Goal: Transaction & Acquisition: Purchase product/service

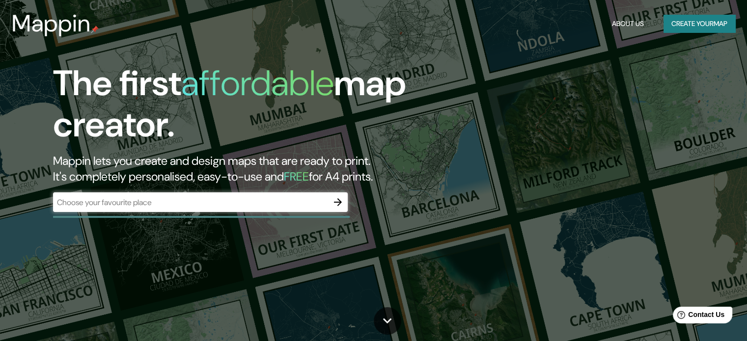
click at [208, 195] on div "​" at bounding box center [200, 203] width 295 height 20
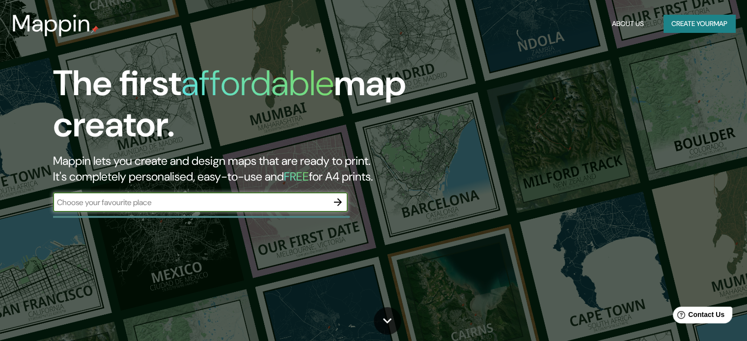
click at [338, 203] on icon "button" at bounding box center [338, 203] width 12 height 12
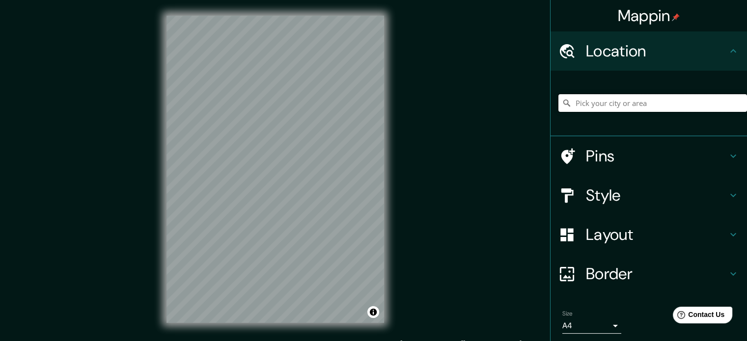
click at [592, 99] on input "Pick your city or area" at bounding box center [653, 103] width 189 height 18
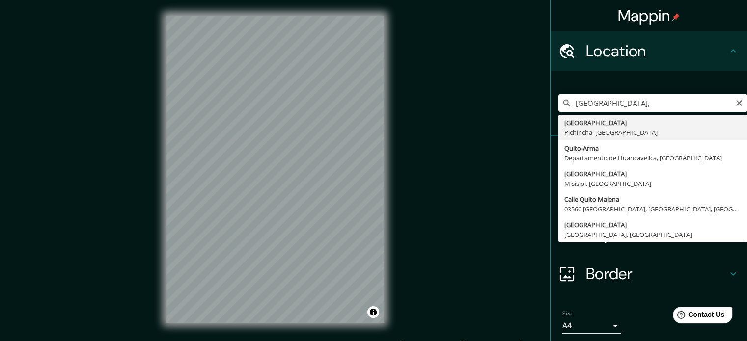
type input "[GEOGRAPHIC_DATA], [GEOGRAPHIC_DATA], [GEOGRAPHIC_DATA]"
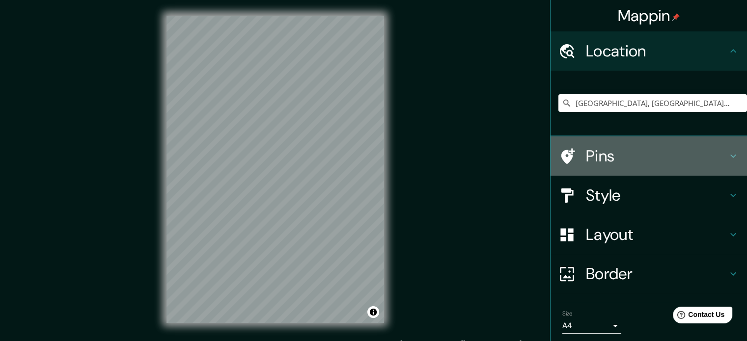
click at [728, 155] on icon at bounding box center [734, 156] width 12 height 12
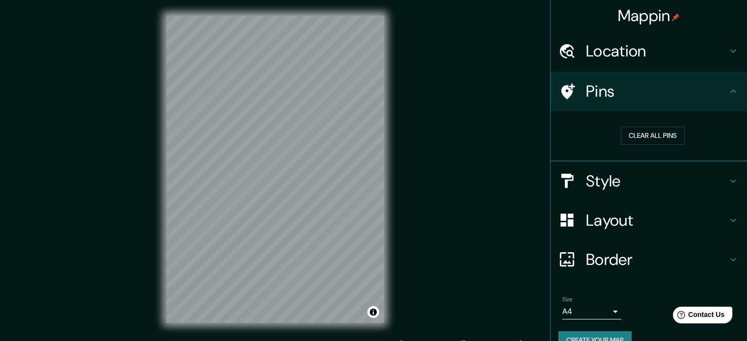
click at [733, 89] on div "Pins" at bounding box center [649, 91] width 197 height 39
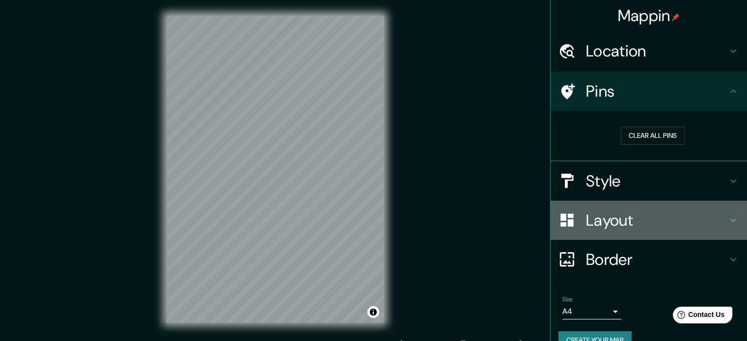
click at [728, 217] on icon at bounding box center [734, 221] width 12 height 12
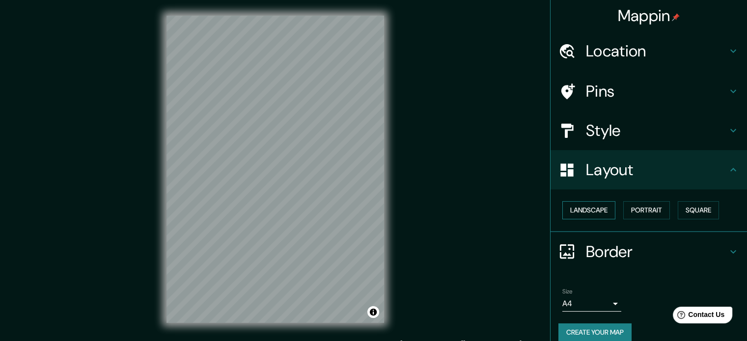
click at [607, 208] on button "Landscape" at bounding box center [589, 210] width 53 height 18
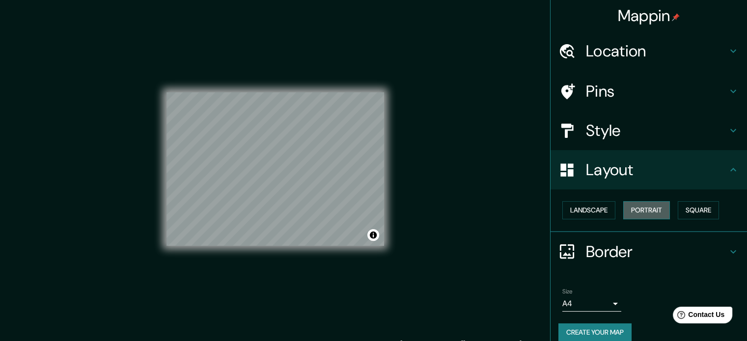
click at [641, 212] on button "Portrait" at bounding box center [646, 210] width 47 height 18
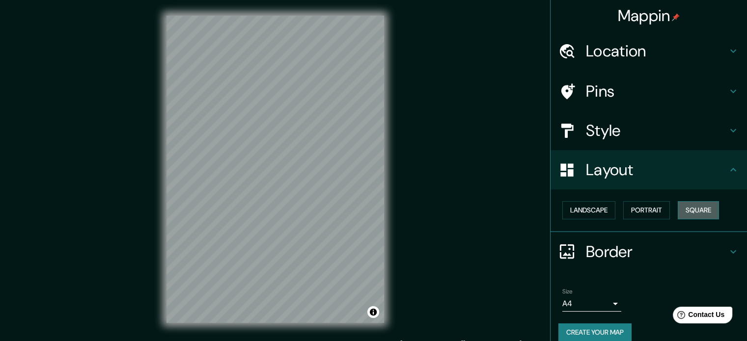
click at [685, 212] on button "Square" at bounding box center [698, 210] width 41 height 18
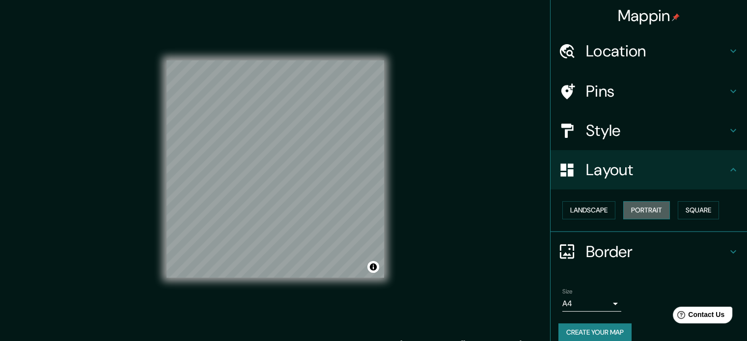
click at [646, 210] on button "Portrait" at bounding box center [646, 210] width 47 height 18
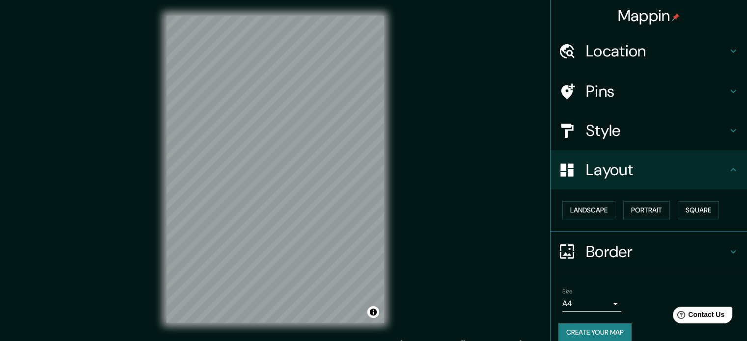
click at [595, 129] on h4 "Style" at bounding box center [657, 131] width 142 height 20
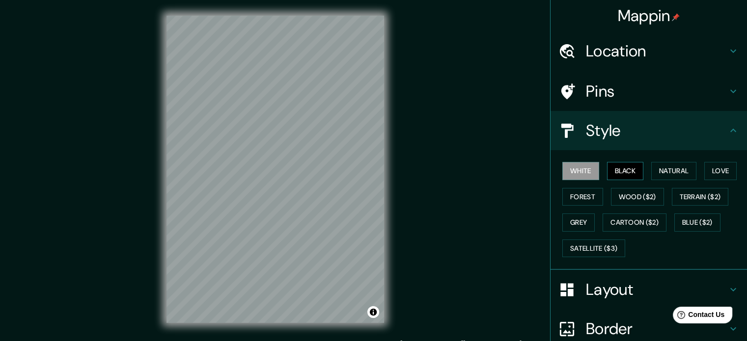
click at [607, 172] on button "Black" at bounding box center [625, 171] width 37 height 18
click at [668, 171] on button "Natural" at bounding box center [673, 171] width 45 height 18
click at [630, 168] on button "Black" at bounding box center [625, 171] width 37 height 18
click at [584, 168] on button "White" at bounding box center [581, 171] width 37 height 18
click at [584, 187] on div "White Black Natural Love Forest Wood ($2) Terrain ($2) Grey Cartoon ($2) Blue (…" at bounding box center [653, 209] width 189 height 103
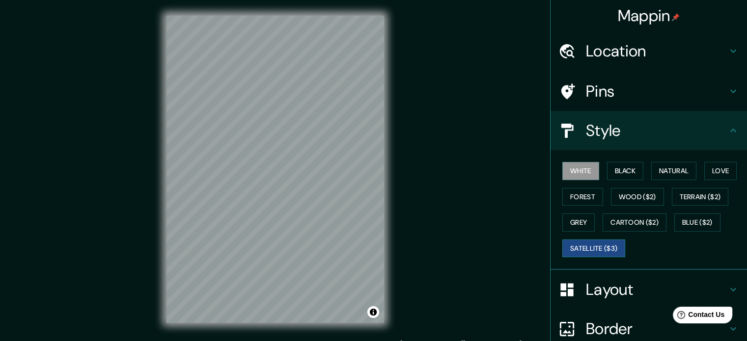
click at [586, 249] on button "Satellite ($3)" at bounding box center [594, 249] width 63 height 18
click at [578, 170] on button "White" at bounding box center [581, 171] width 37 height 18
click at [584, 199] on button "Forest" at bounding box center [583, 197] width 41 height 18
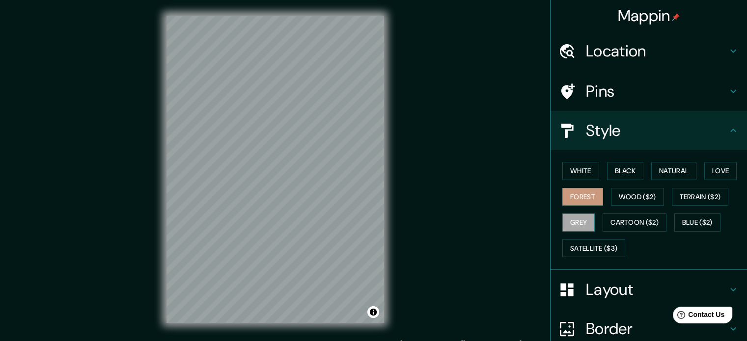
click at [575, 217] on button "Grey" at bounding box center [579, 223] width 32 height 18
click at [711, 175] on button "Love" at bounding box center [721, 171] width 32 height 18
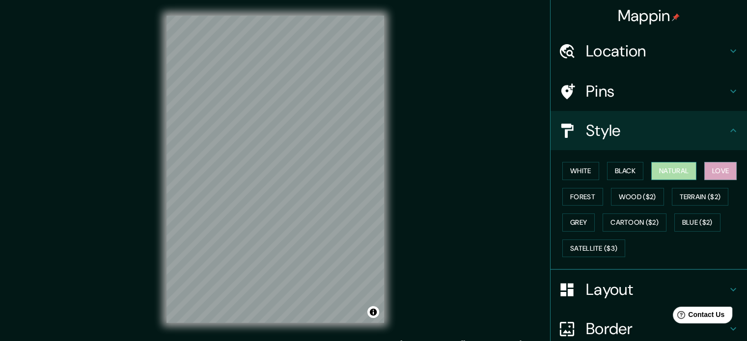
click at [676, 175] on button "Natural" at bounding box center [673, 171] width 45 height 18
click at [620, 172] on button "Black" at bounding box center [625, 171] width 37 height 18
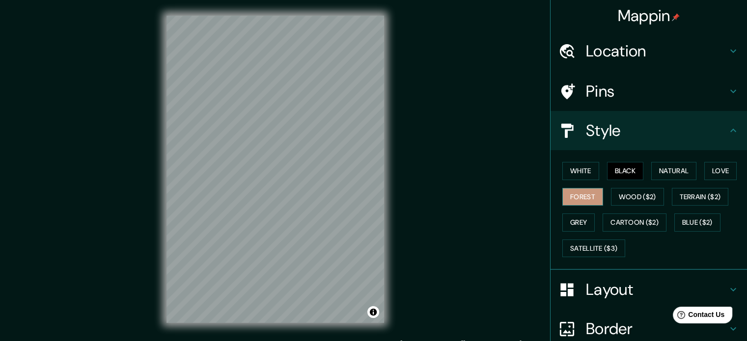
click at [577, 198] on button "Forest" at bounding box center [583, 197] width 41 height 18
click at [568, 221] on button "Grey" at bounding box center [579, 223] width 32 height 18
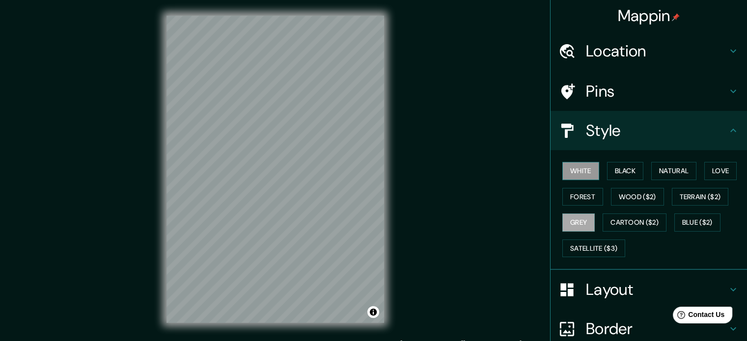
click at [572, 172] on button "White" at bounding box center [581, 171] width 37 height 18
click at [670, 169] on button "Natural" at bounding box center [673, 171] width 45 height 18
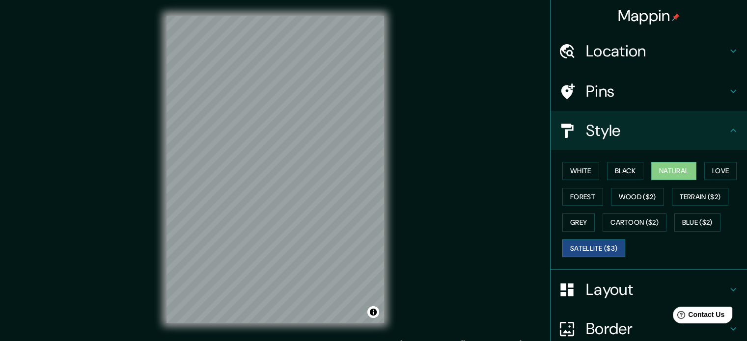
click at [578, 241] on button "Satellite ($3)" at bounding box center [594, 249] width 63 height 18
click at [674, 171] on button "Natural" at bounding box center [673, 171] width 45 height 18
click at [729, 45] on icon at bounding box center [734, 51] width 12 height 12
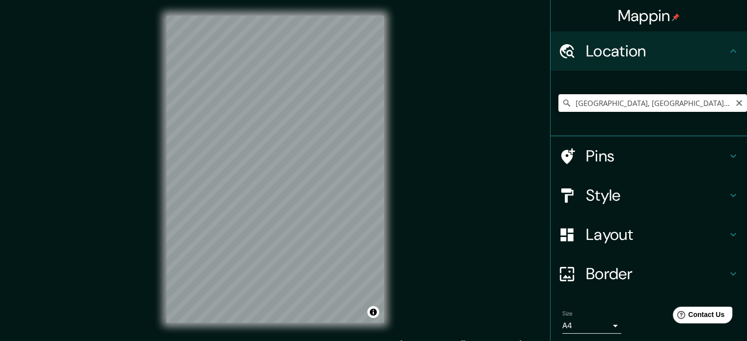
click at [570, 104] on input "[GEOGRAPHIC_DATA], [GEOGRAPHIC_DATA], [GEOGRAPHIC_DATA]" at bounding box center [653, 103] width 189 height 18
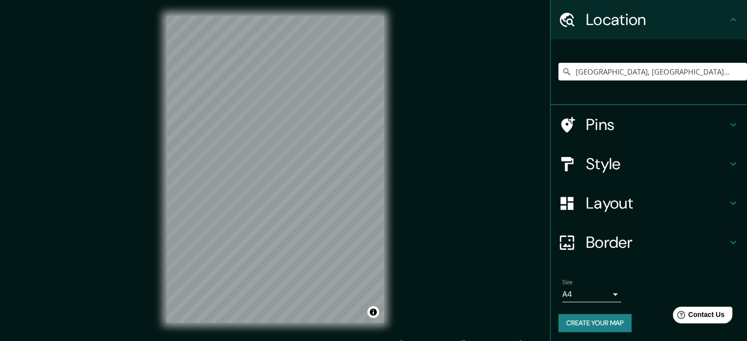
scroll to position [33, 0]
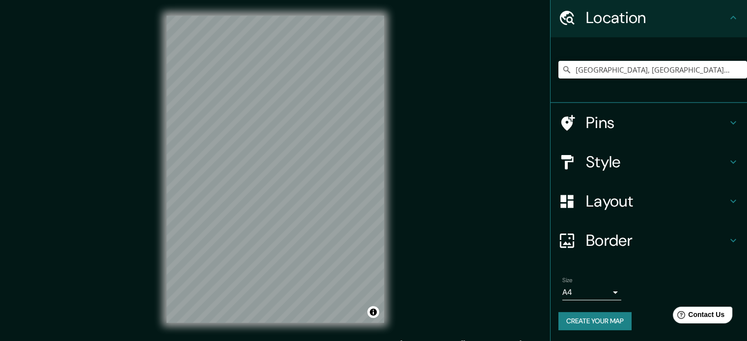
click at [591, 201] on h4 "Layout" at bounding box center [657, 202] width 142 height 20
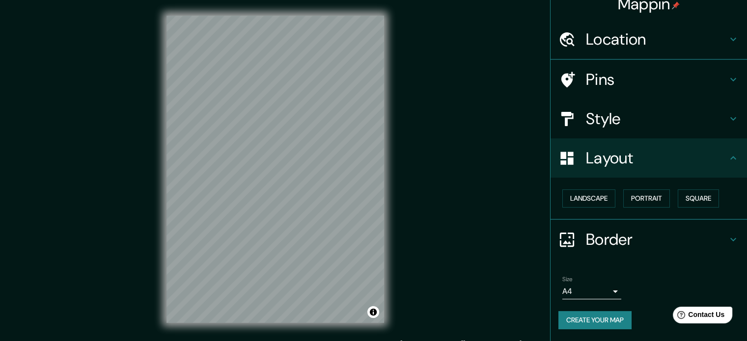
scroll to position [11, 0]
click at [592, 239] on h4 "Border" at bounding box center [657, 241] width 142 height 20
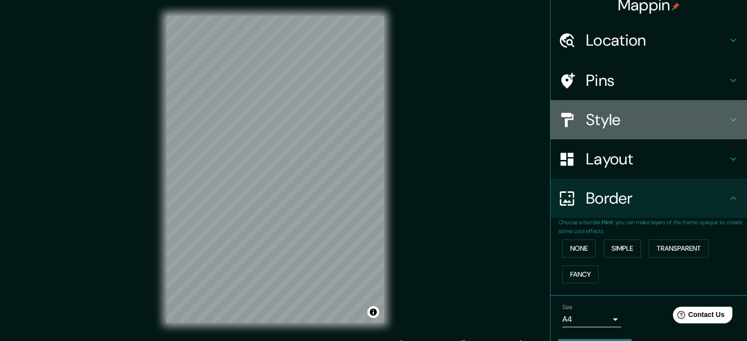
click at [589, 118] on h4 "Style" at bounding box center [657, 120] width 142 height 20
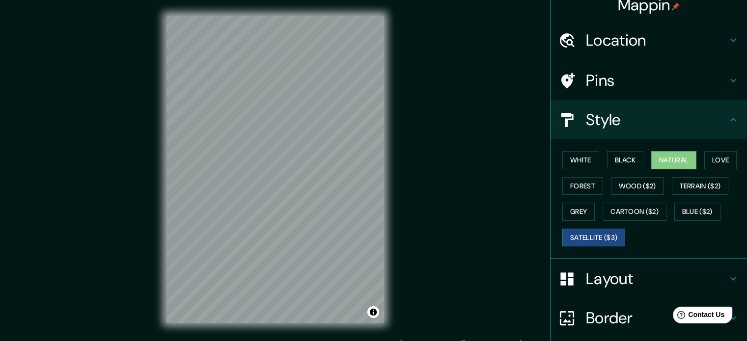
click at [584, 237] on button "Satellite ($3)" at bounding box center [594, 238] width 63 height 18
click at [651, 160] on button "Natural" at bounding box center [673, 160] width 45 height 18
click at [629, 161] on button "Black" at bounding box center [625, 160] width 37 height 18
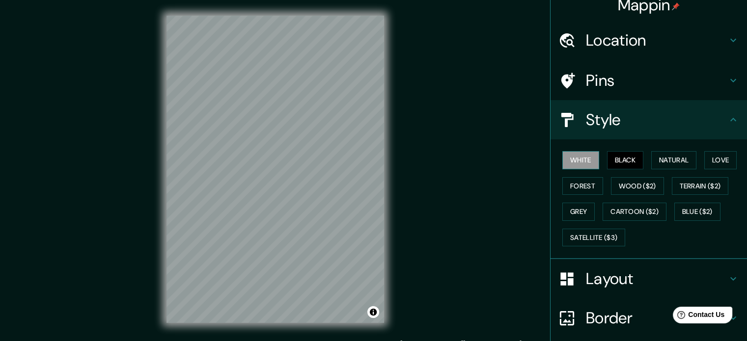
click at [582, 160] on button "White" at bounding box center [581, 160] width 37 height 18
click at [729, 119] on icon at bounding box center [734, 120] width 12 height 12
click at [728, 117] on icon at bounding box center [734, 120] width 12 height 12
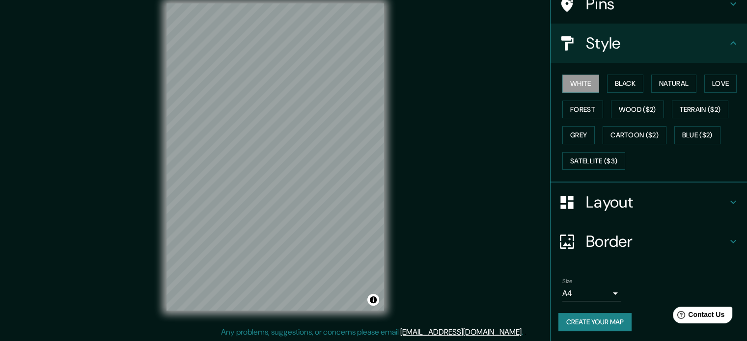
scroll to position [13, 0]
click at [728, 200] on icon at bounding box center [734, 203] width 12 height 12
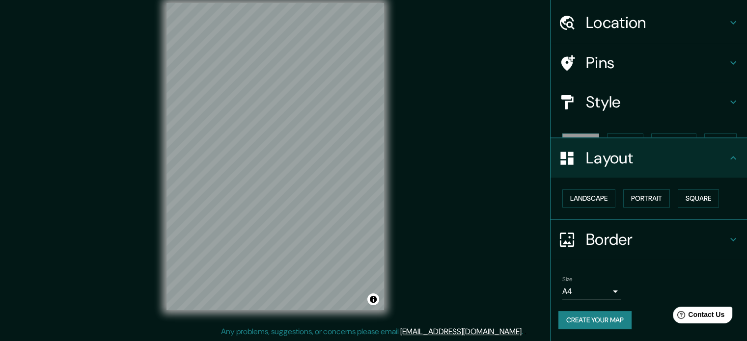
scroll to position [11, 0]
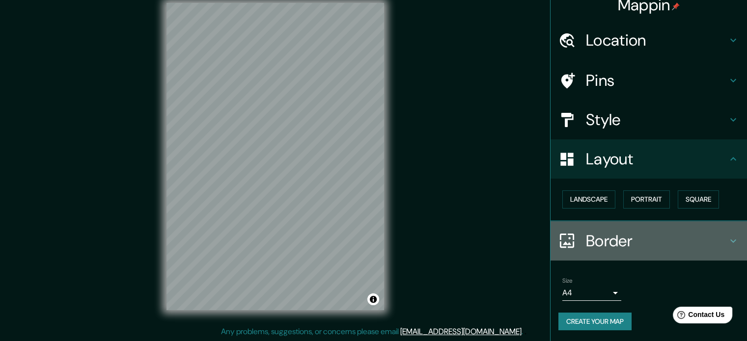
click at [731, 240] on icon at bounding box center [734, 240] width 6 height 3
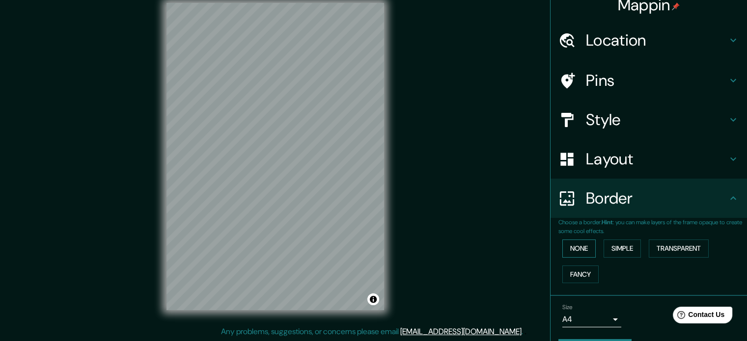
click at [584, 247] on button "None" at bounding box center [579, 249] width 33 height 18
click at [612, 249] on button "Simple" at bounding box center [622, 249] width 37 height 18
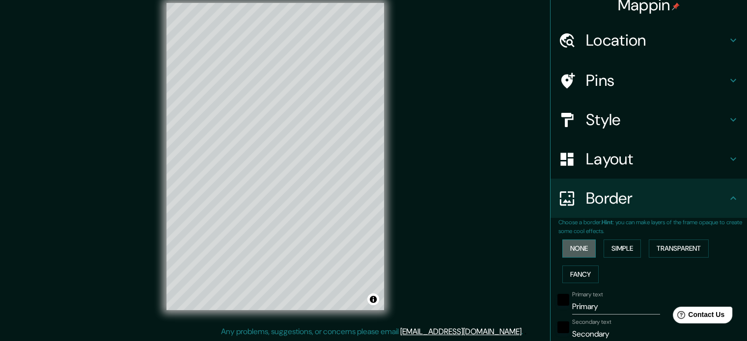
click at [574, 249] on button "None" at bounding box center [579, 249] width 33 height 18
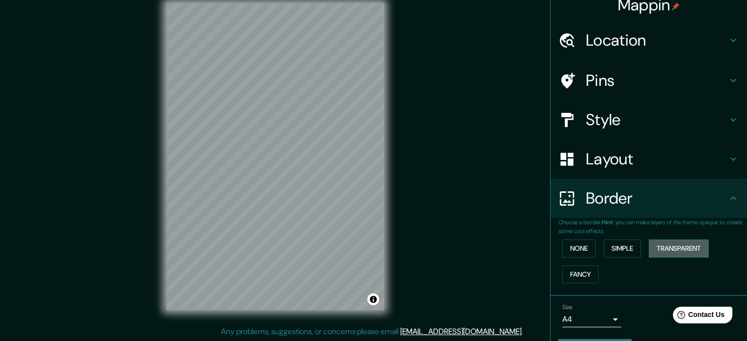
click at [660, 251] on button "Transparent" at bounding box center [679, 249] width 60 height 18
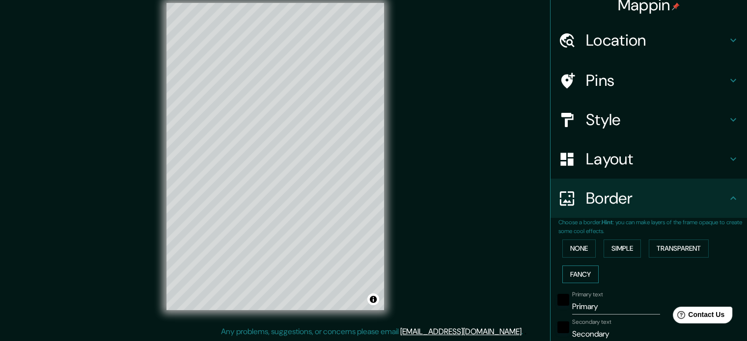
click at [582, 273] on button "Fancy" at bounding box center [581, 275] width 36 height 18
click at [580, 252] on button "None" at bounding box center [579, 249] width 33 height 18
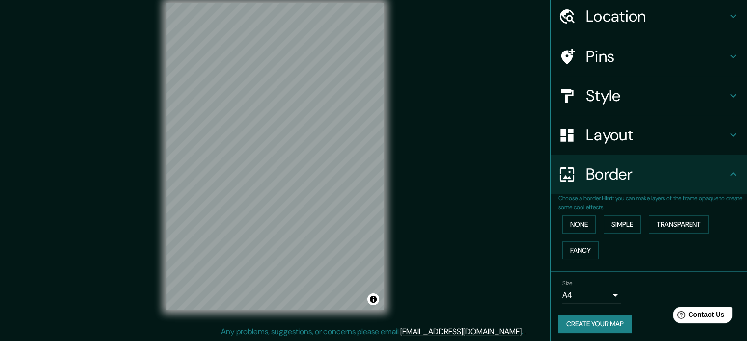
scroll to position [37, 0]
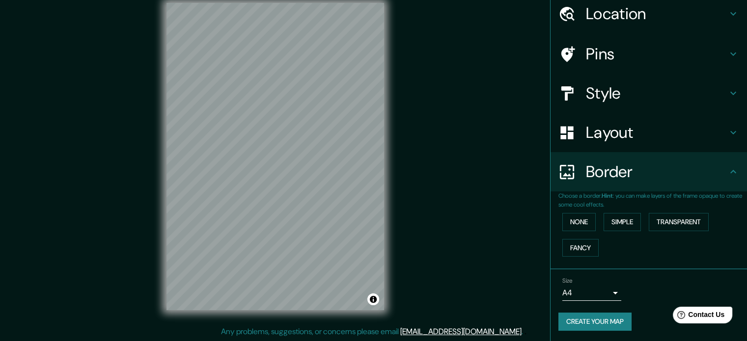
click at [728, 175] on icon at bounding box center [734, 172] width 12 height 12
click at [608, 291] on body "Mappin Location [GEOGRAPHIC_DATA], [GEOGRAPHIC_DATA], [GEOGRAPHIC_DATA] Pins St…" at bounding box center [373, 157] width 747 height 341
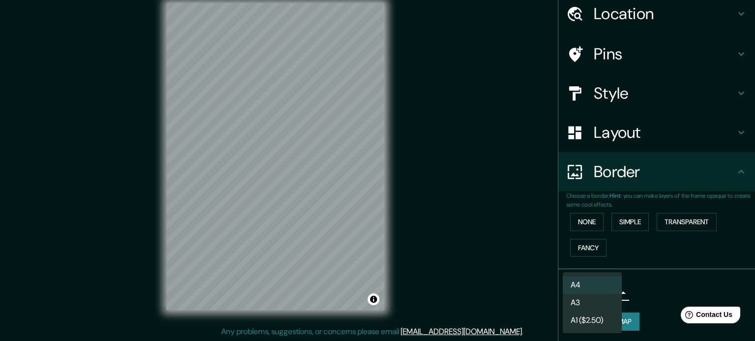
click at [599, 302] on li "A3" at bounding box center [592, 303] width 59 height 18
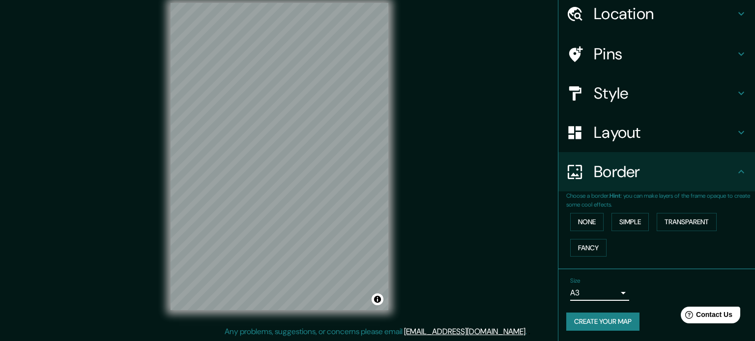
click at [607, 292] on body "Mappin Location [GEOGRAPHIC_DATA], [GEOGRAPHIC_DATA], [GEOGRAPHIC_DATA] Pins St…" at bounding box center [377, 157] width 755 height 341
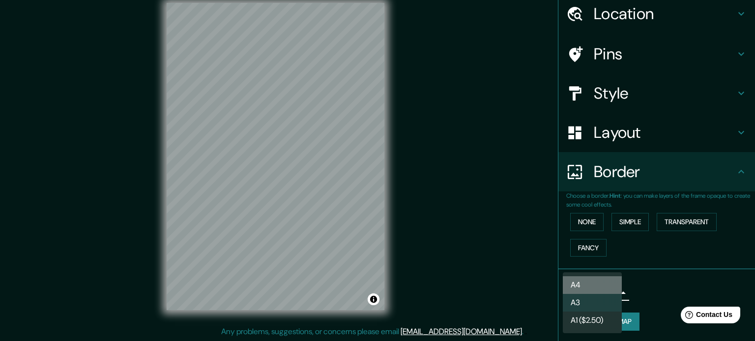
click at [591, 285] on li "A4" at bounding box center [592, 286] width 59 height 18
type input "single"
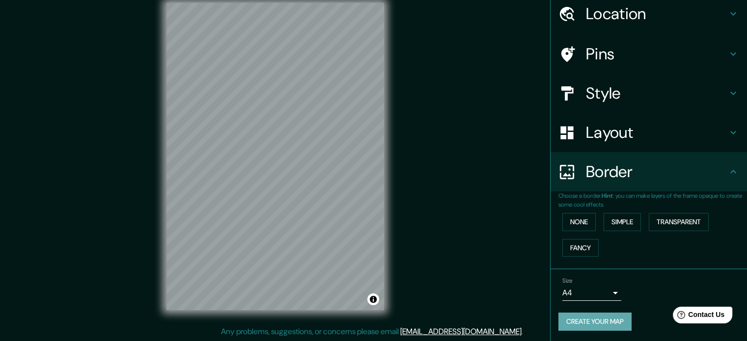
click at [613, 323] on button "Create your map" at bounding box center [595, 322] width 73 height 18
click at [600, 322] on button "Create your map" at bounding box center [595, 322] width 73 height 18
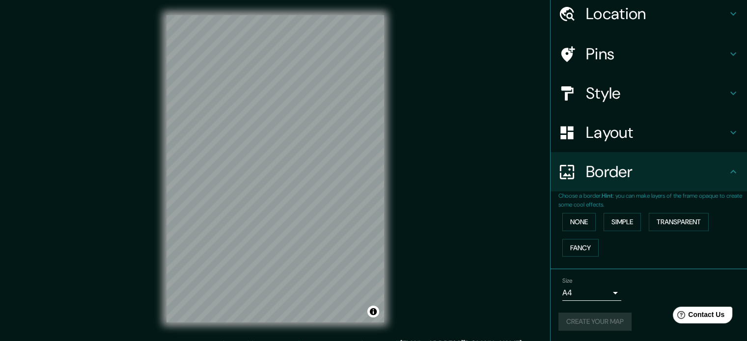
scroll to position [0, 0]
click at [598, 320] on button "Create your map" at bounding box center [595, 322] width 73 height 18
drag, startPoint x: 609, startPoint y: 326, endPoint x: 618, endPoint y: 322, distance: 9.7
click at [618, 322] on button "Create your map" at bounding box center [595, 322] width 73 height 18
click at [596, 87] on h4 "Style" at bounding box center [657, 94] width 142 height 20
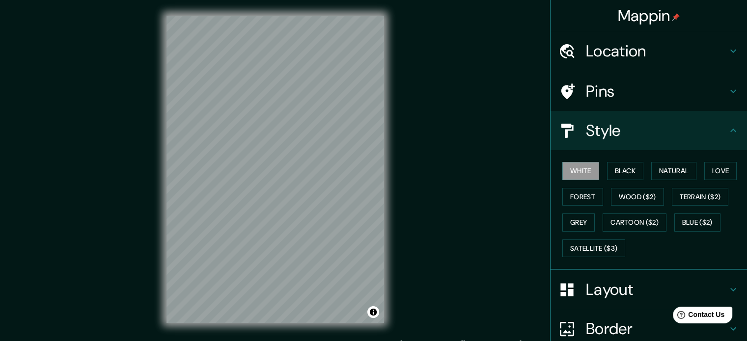
click at [602, 48] on h4 "Location" at bounding box center [657, 51] width 142 height 20
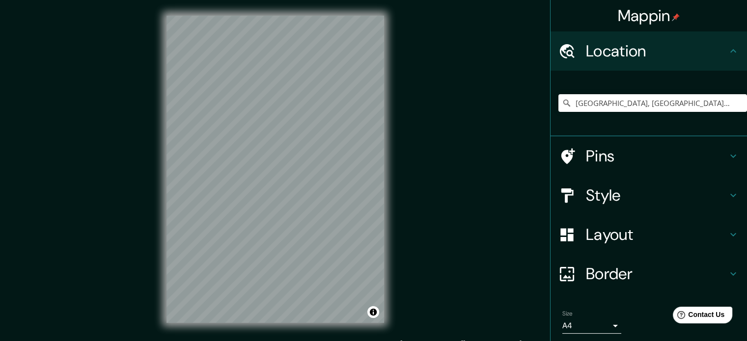
click at [597, 196] on h4 "Style" at bounding box center [657, 196] width 142 height 20
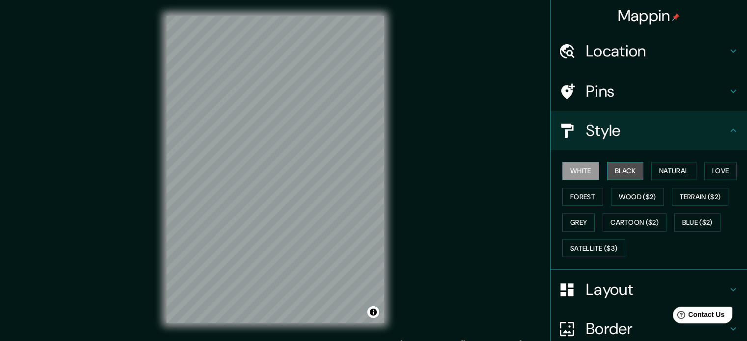
click at [615, 164] on button "Black" at bounding box center [625, 171] width 37 height 18
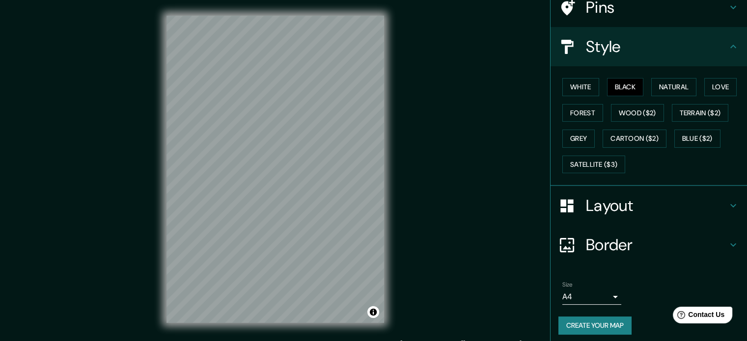
scroll to position [87, 0]
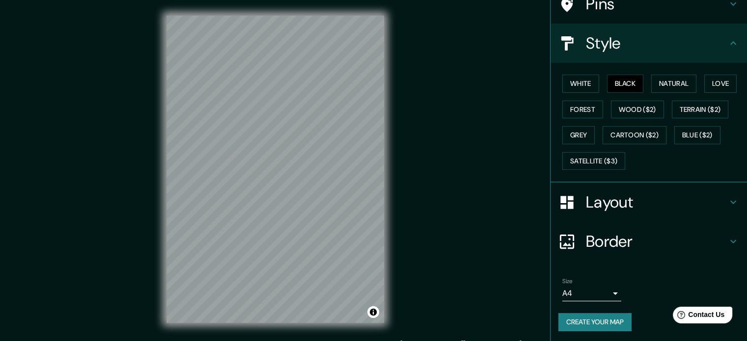
click at [595, 317] on button "Create your map" at bounding box center [595, 322] width 73 height 18
click at [591, 234] on h4 "Border" at bounding box center [657, 242] width 142 height 20
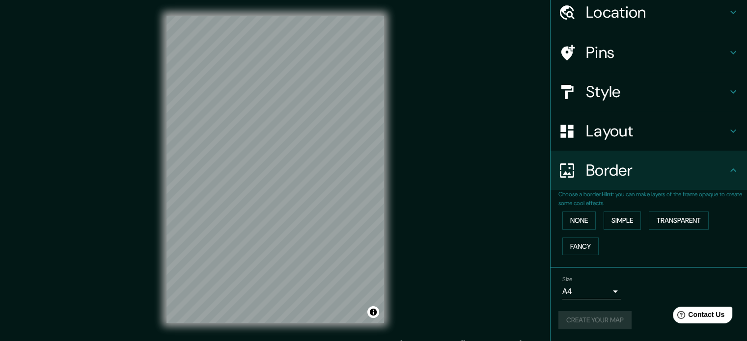
scroll to position [37, 0]
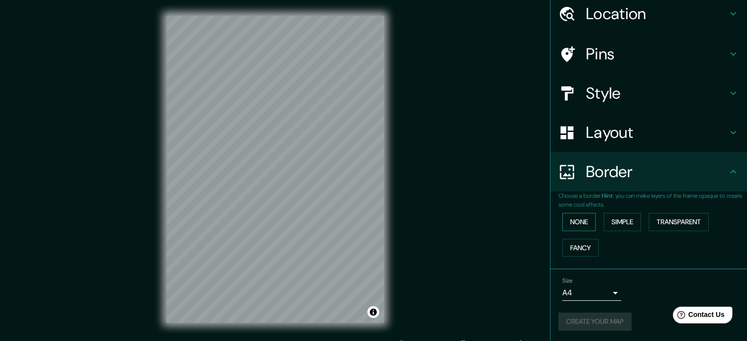
click at [576, 224] on button "None" at bounding box center [579, 222] width 33 height 18
click at [611, 222] on button "Simple" at bounding box center [622, 222] width 37 height 18
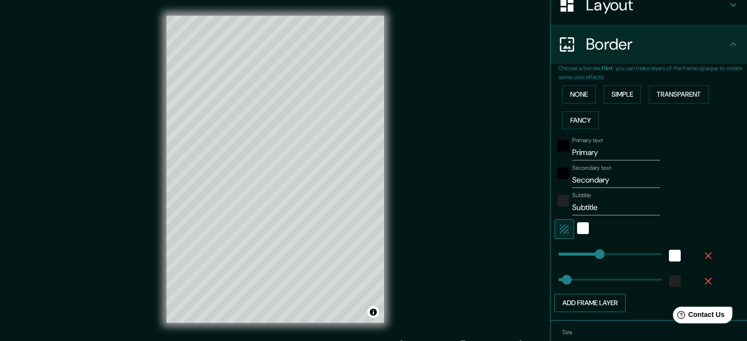
scroll to position [185, 0]
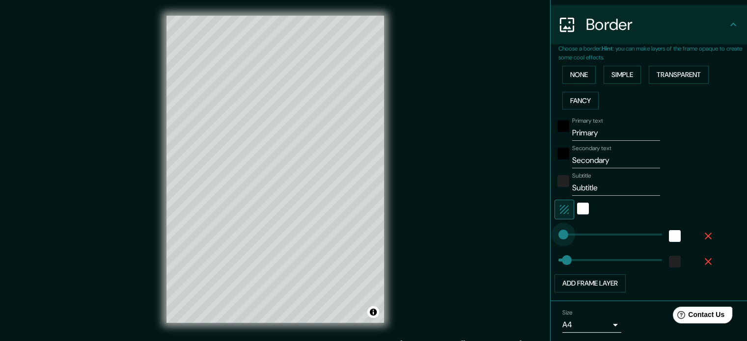
type input "0"
drag, startPoint x: 592, startPoint y: 234, endPoint x: 544, endPoint y: 235, distance: 47.2
type input "0"
drag, startPoint x: 561, startPoint y: 257, endPoint x: 550, endPoint y: 258, distance: 10.8
click at [560, 210] on icon "button" at bounding box center [565, 210] width 12 height 12
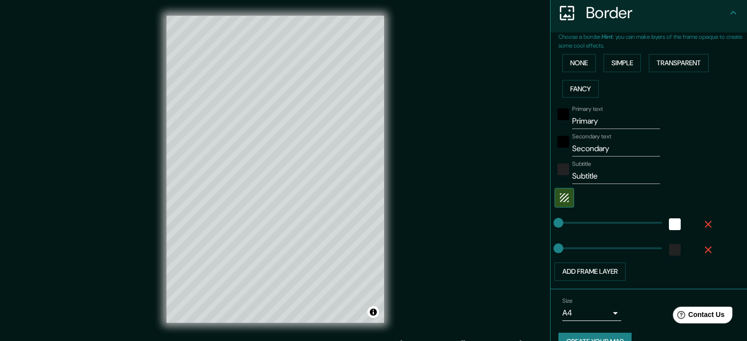
scroll to position [216, 0]
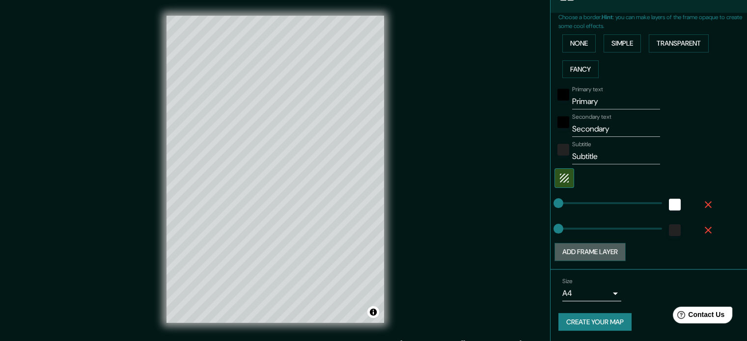
click at [604, 255] on button "Add frame layer" at bounding box center [590, 252] width 71 height 18
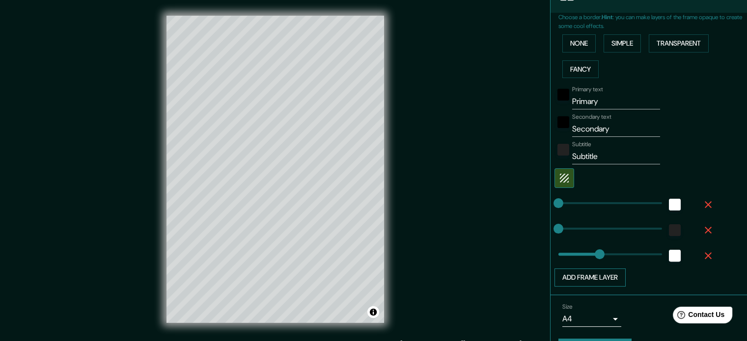
click at [598, 280] on button "Add frame layer" at bounding box center [590, 278] width 71 height 18
type input "177"
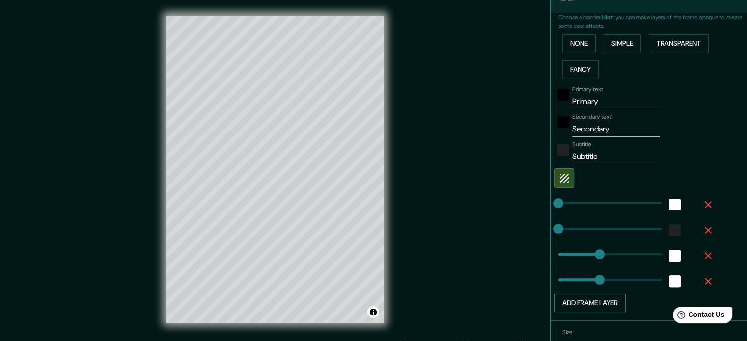
type input "177"
click at [594, 295] on button "Add frame layer" at bounding box center [590, 303] width 71 height 18
type input "177"
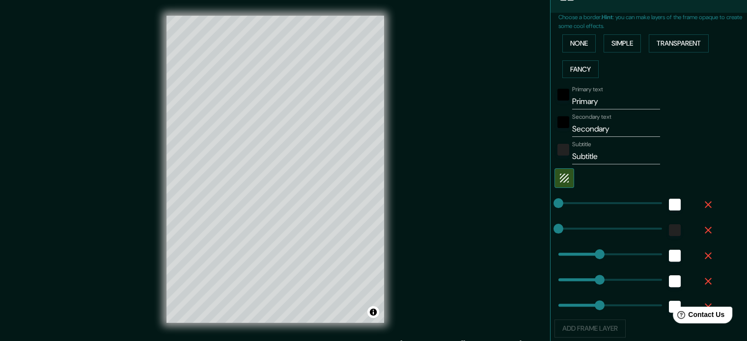
type input "177"
type input "0"
drag, startPoint x: 592, startPoint y: 304, endPoint x: 551, endPoint y: 306, distance: 41.3
type input "177"
type input "0"
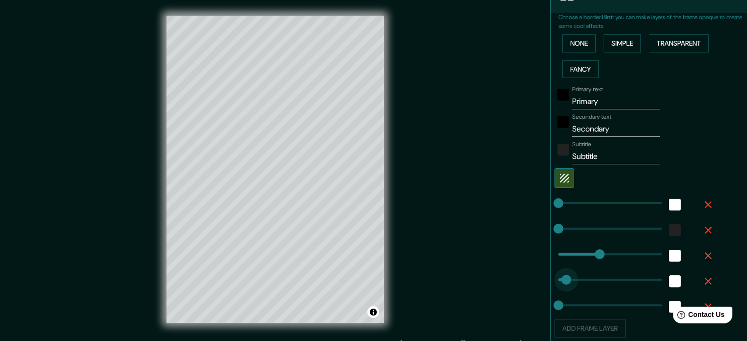
drag, startPoint x: 595, startPoint y: 272, endPoint x: 592, endPoint y: 257, distance: 15.1
type input "0"
drag, startPoint x: 592, startPoint y: 251, endPoint x: 548, endPoint y: 249, distance: 43.8
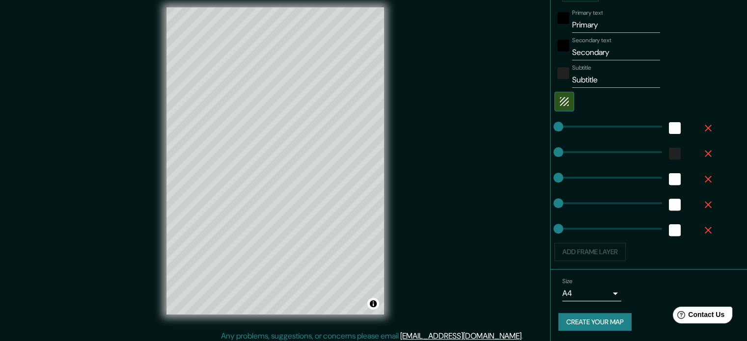
scroll to position [13, 0]
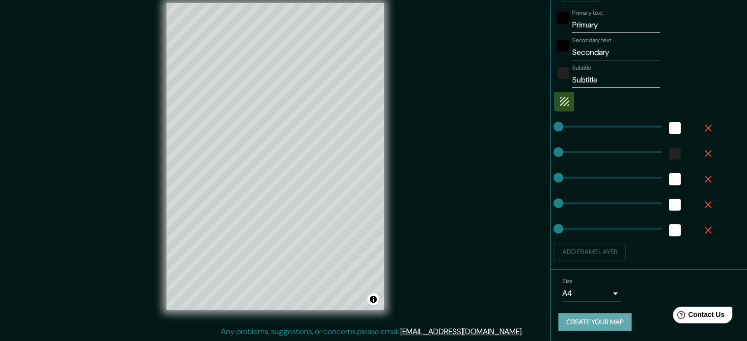
click at [597, 318] on button "Create your map" at bounding box center [595, 322] width 73 height 18
